Goal: Task Accomplishment & Management: Manage account settings

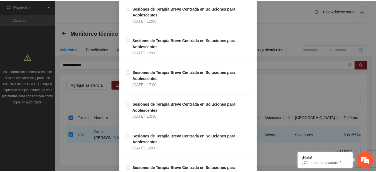
scroll to position [6796, 0]
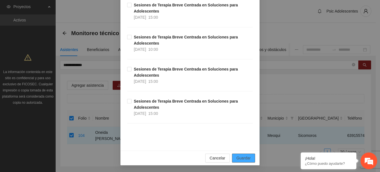
click at [238, 155] on span "Guardar" at bounding box center [243, 158] width 14 height 6
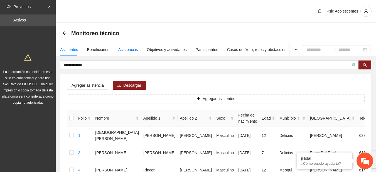
click at [121, 52] on div "Asistencias" at bounding box center [128, 49] width 20 height 6
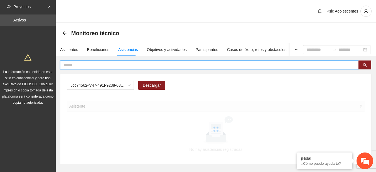
click at [101, 64] on input "text" at bounding box center [206, 65] width 287 height 6
type input "*"
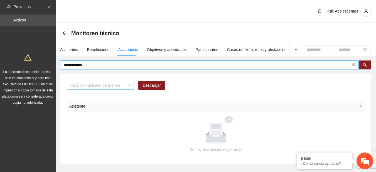
click at [125, 83] on span "A2.1 Comunicado de prensa" at bounding box center [100, 85] width 60 height 8
type input "**********"
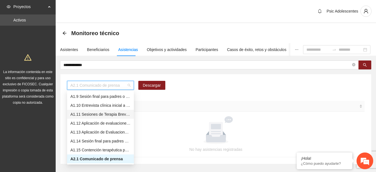
click at [102, 114] on div "A1.11 Sesiones de Terapia Breve Centrada en Soluciones para Adolescentes" at bounding box center [100, 114] width 60 height 6
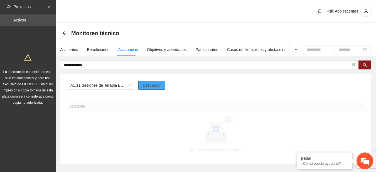
click at [152, 84] on span "Descargar" at bounding box center [152, 85] width 18 height 6
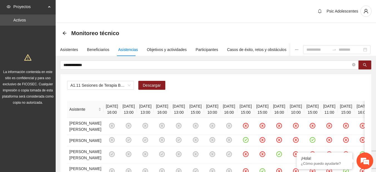
click at [181, 29] on div "Monitoreo técnico" at bounding box center [215, 33] width 307 height 11
click at [360, 60] on button "button" at bounding box center [364, 64] width 13 height 9
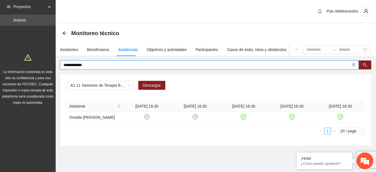
drag, startPoint x: 93, startPoint y: 62, endPoint x: 43, endPoint y: 67, distance: 49.4
click at [43, 67] on section "**********" at bounding box center [188, 89] width 376 height 179
type input "*****"
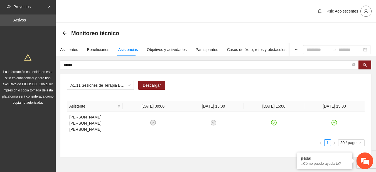
click at [368, 9] on span "user" at bounding box center [365, 11] width 11 height 5
click at [348, 29] on span "Cerrar sesión" at bounding box center [351, 32] width 35 height 6
